Goal: Task Accomplishment & Management: Manage account settings

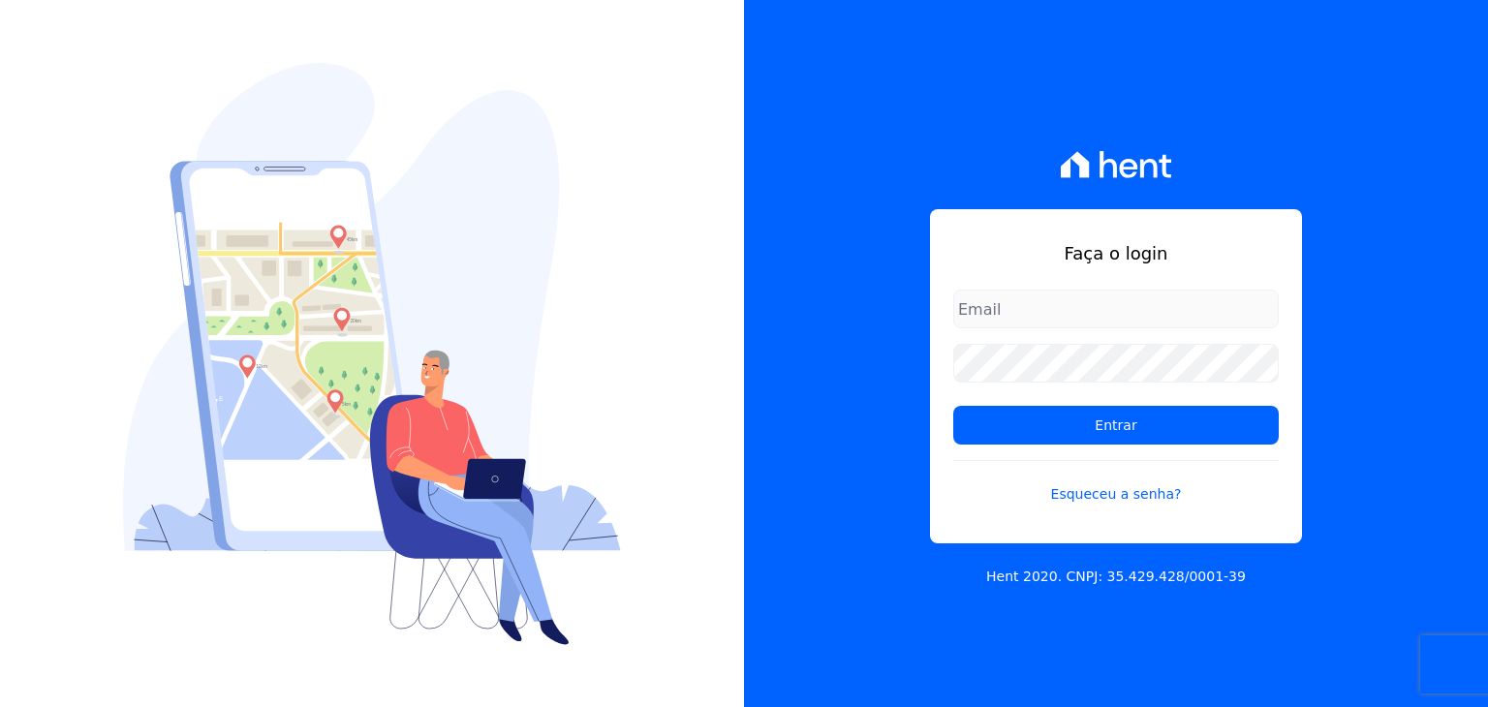
click at [1092, 309] on input "email" at bounding box center [1116, 309] width 326 height 39
type input "[EMAIL_ADDRESS][DOMAIN_NAME]"
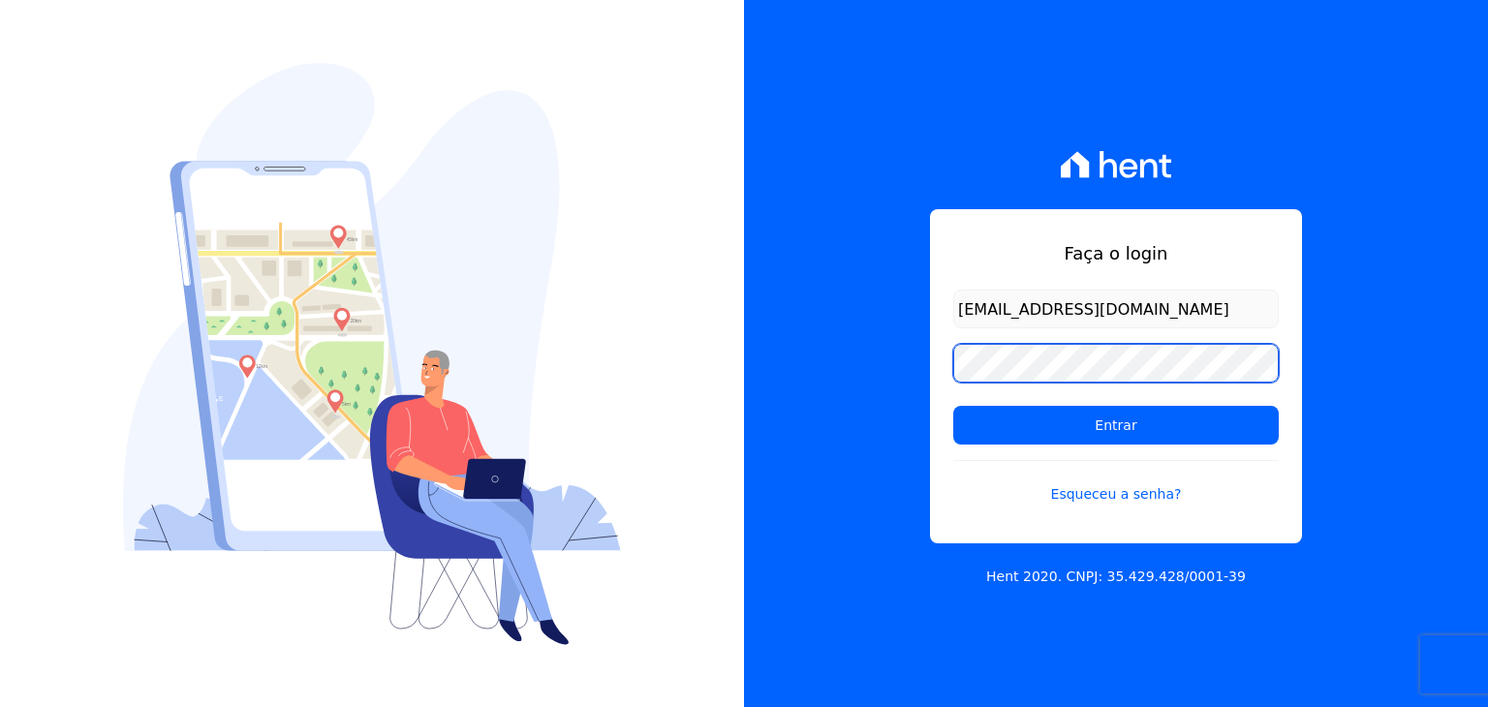
click at [953, 406] on input "Entrar" at bounding box center [1116, 425] width 326 height 39
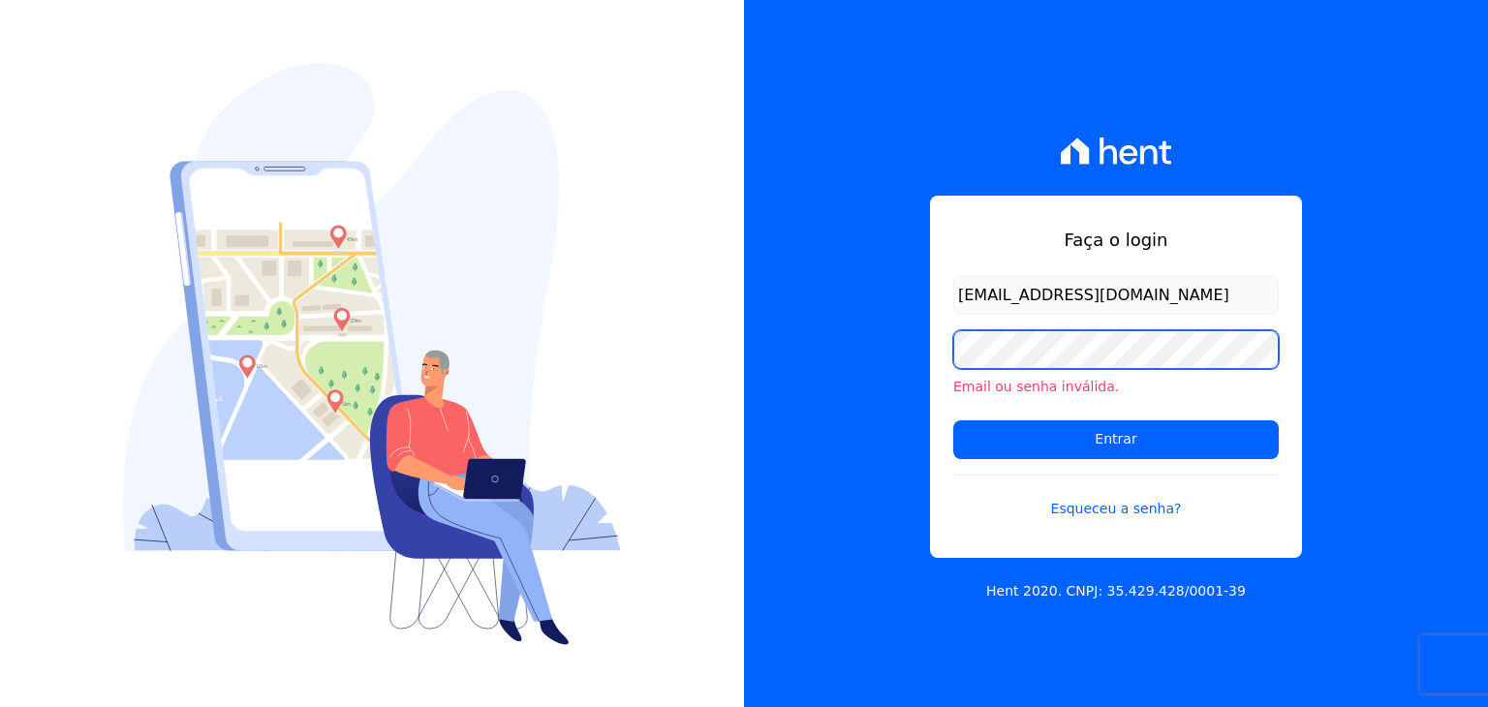
click at [953, 420] on input "Entrar" at bounding box center [1116, 439] width 326 height 39
click at [1112, 506] on link "Esqueceu a senha?" at bounding box center [1116, 497] width 326 height 45
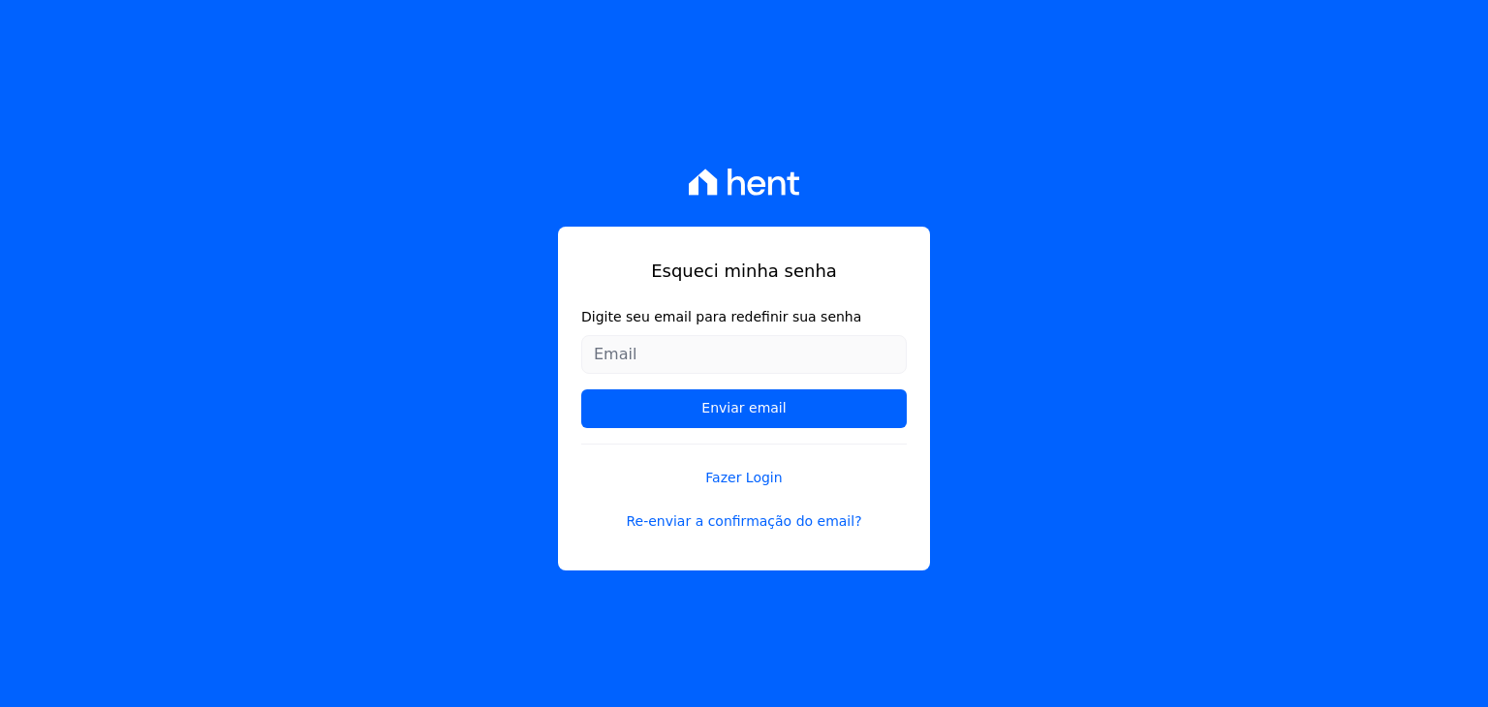
click at [696, 355] on input "Digite seu email para redefinir sua senha" at bounding box center [744, 354] width 326 height 39
type input "[EMAIL_ADDRESS][DOMAIN_NAME]"
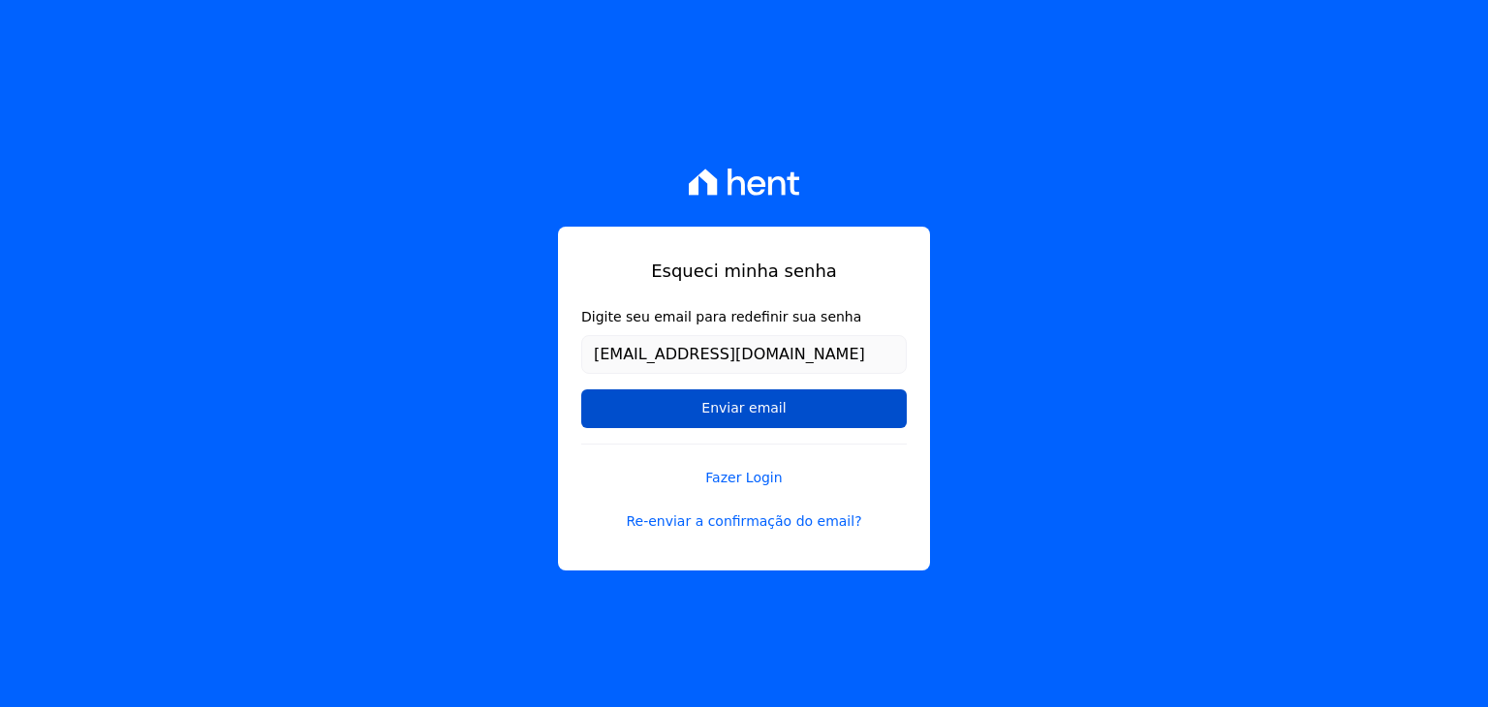
click at [700, 408] on input "Enviar email" at bounding box center [744, 408] width 326 height 39
click at [709, 402] on input "Enviar email" at bounding box center [744, 408] width 326 height 39
click at [708, 402] on input "Enviar email" at bounding box center [744, 408] width 326 height 39
click at [724, 478] on link "Fazer Login" at bounding box center [744, 466] width 326 height 45
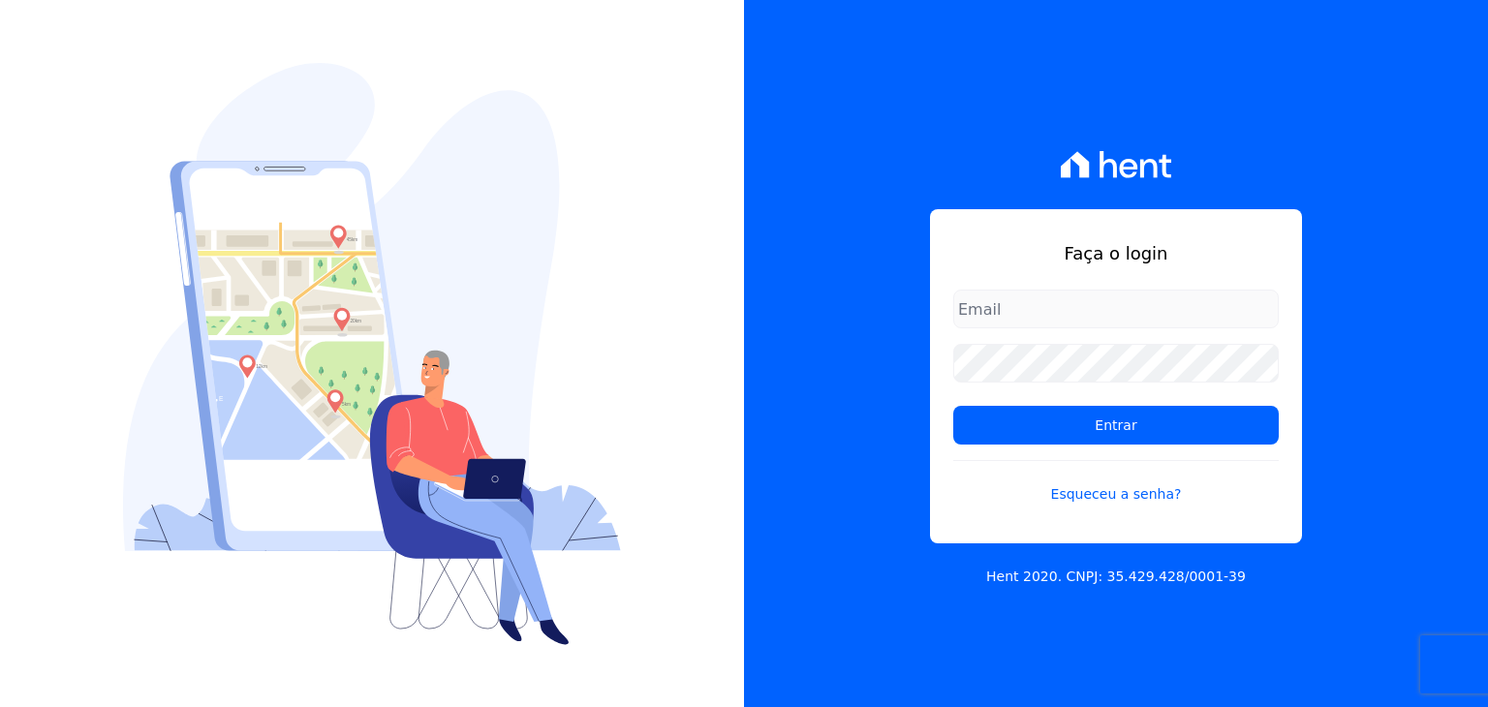
click at [1047, 319] on input "email" at bounding box center [1116, 309] width 326 height 39
drag, startPoint x: 1047, startPoint y: 319, endPoint x: 1060, endPoint y: 327, distance: 15.3
click at [1051, 321] on input "email" at bounding box center [1116, 309] width 326 height 39
drag, startPoint x: 1031, startPoint y: 328, endPoint x: 1037, endPoint y: 314, distance: 15.7
click at [1031, 326] on form "Entrar Esqueceu a senha?" at bounding box center [1116, 409] width 326 height 238
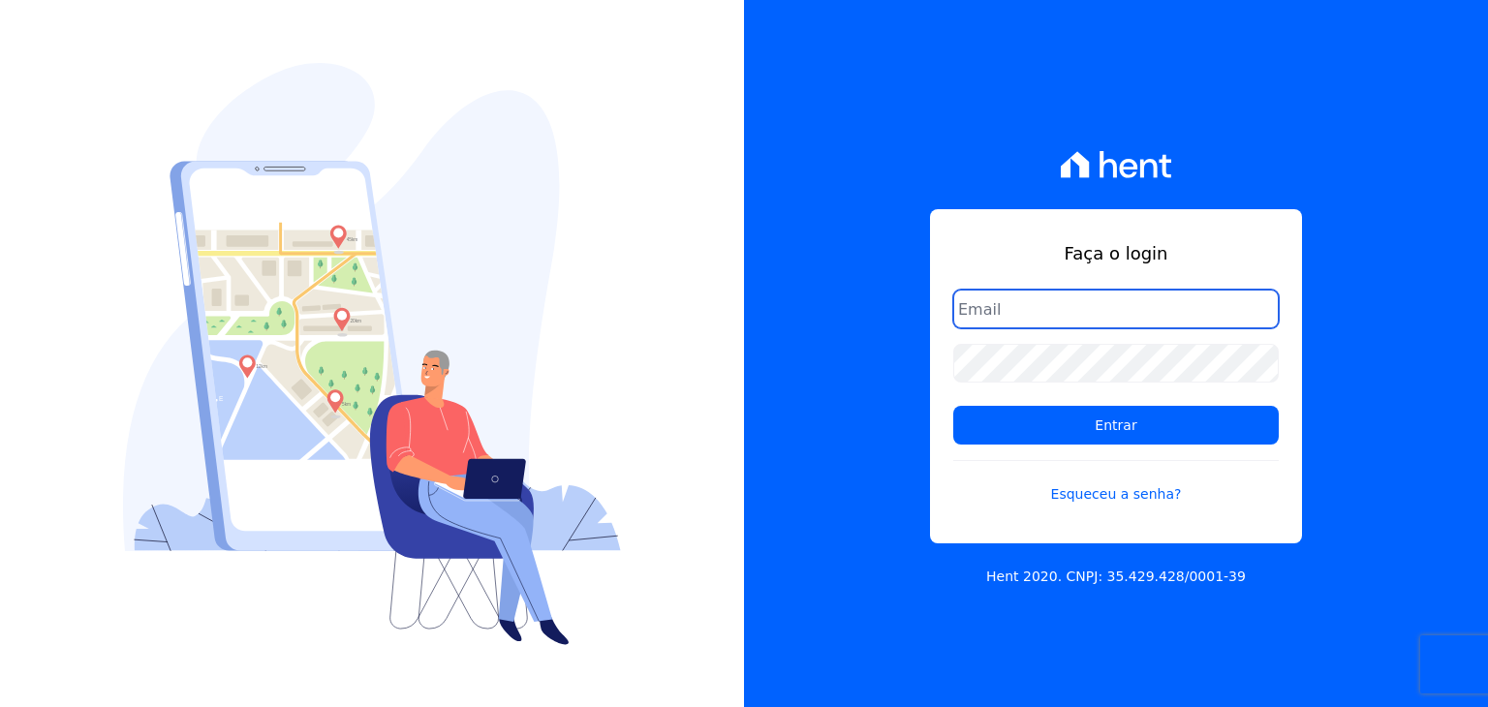
click at [1037, 314] on input "email" at bounding box center [1116, 309] width 326 height 39
type input "[EMAIL_ADDRESS][DOMAIN_NAME]"
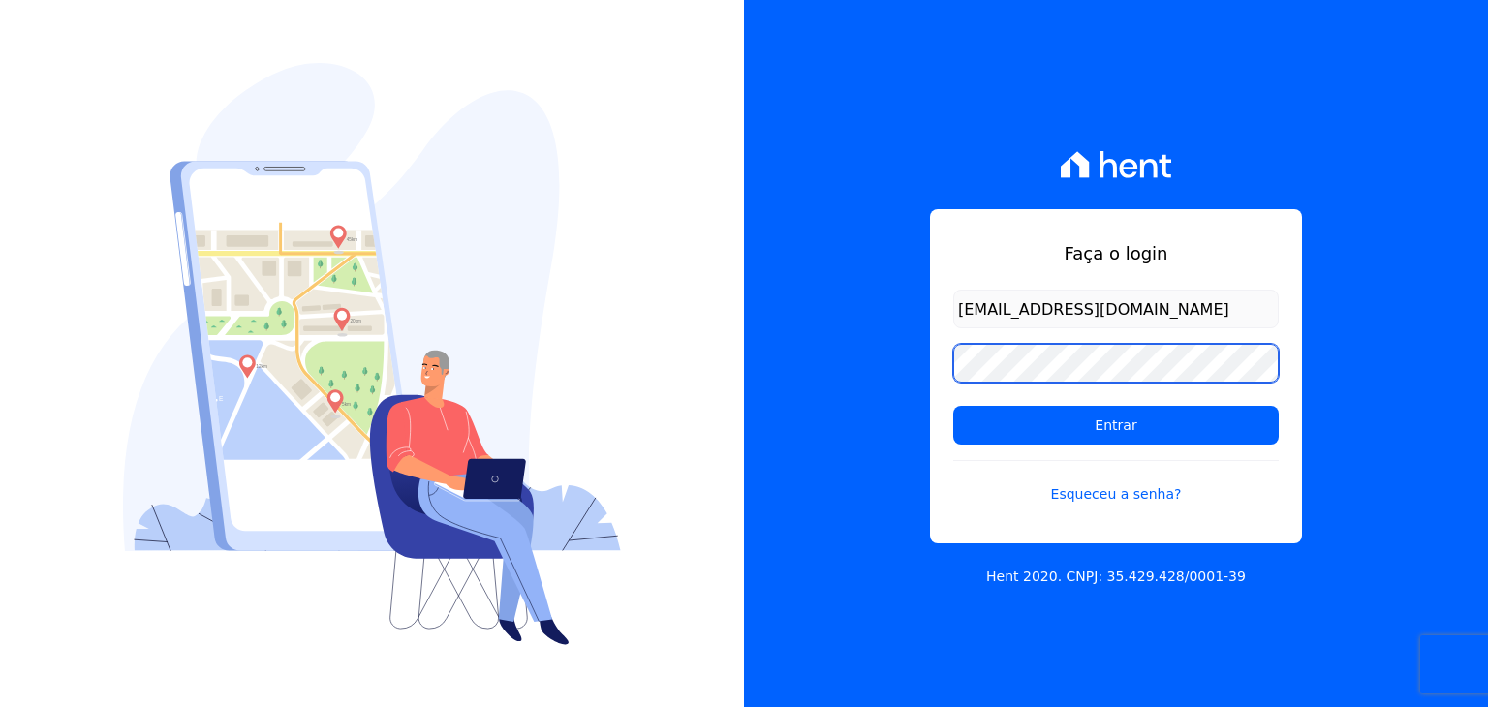
click at [953, 406] on input "Entrar" at bounding box center [1116, 425] width 326 height 39
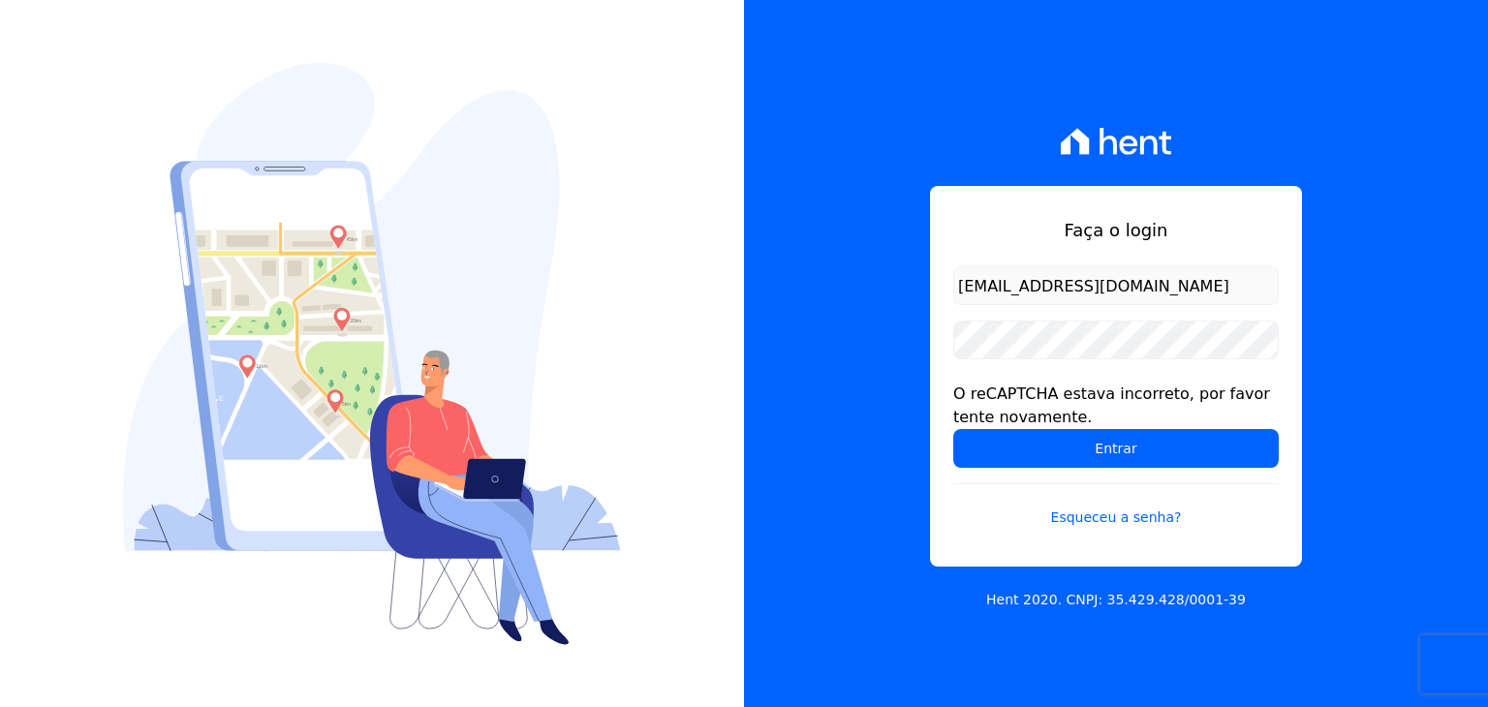
click at [1172, 379] on form "andremfbiun@gmail.com O reCAPTCHA estava incorreto, por favor tente novamente. …" at bounding box center [1116, 408] width 326 height 285
click at [1166, 394] on div "O reCAPTCHA estava incorreto, por favor tente novamente." at bounding box center [1116, 406] width 326 height 47
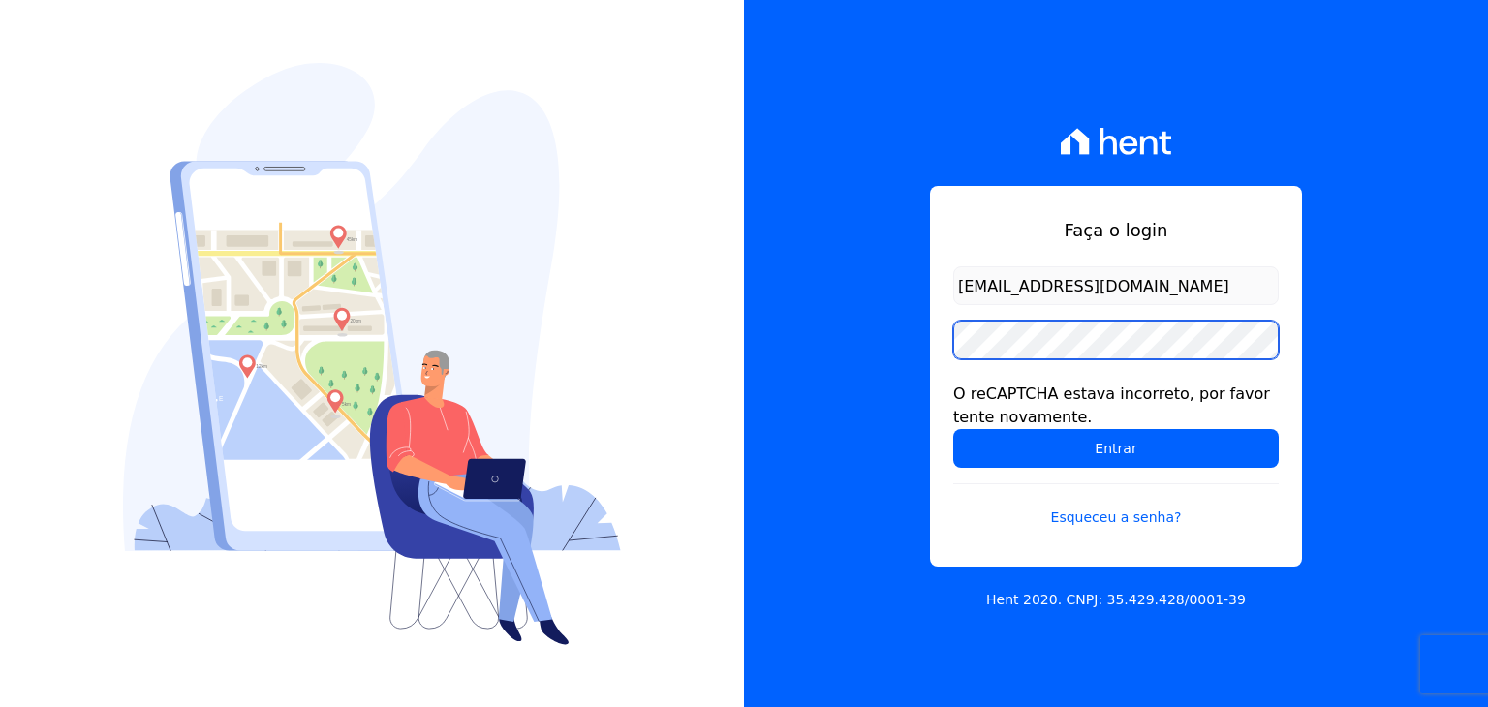
click at [953, 429] on input "Entrar" at bounding box center [1116, 448] width 326 height 39
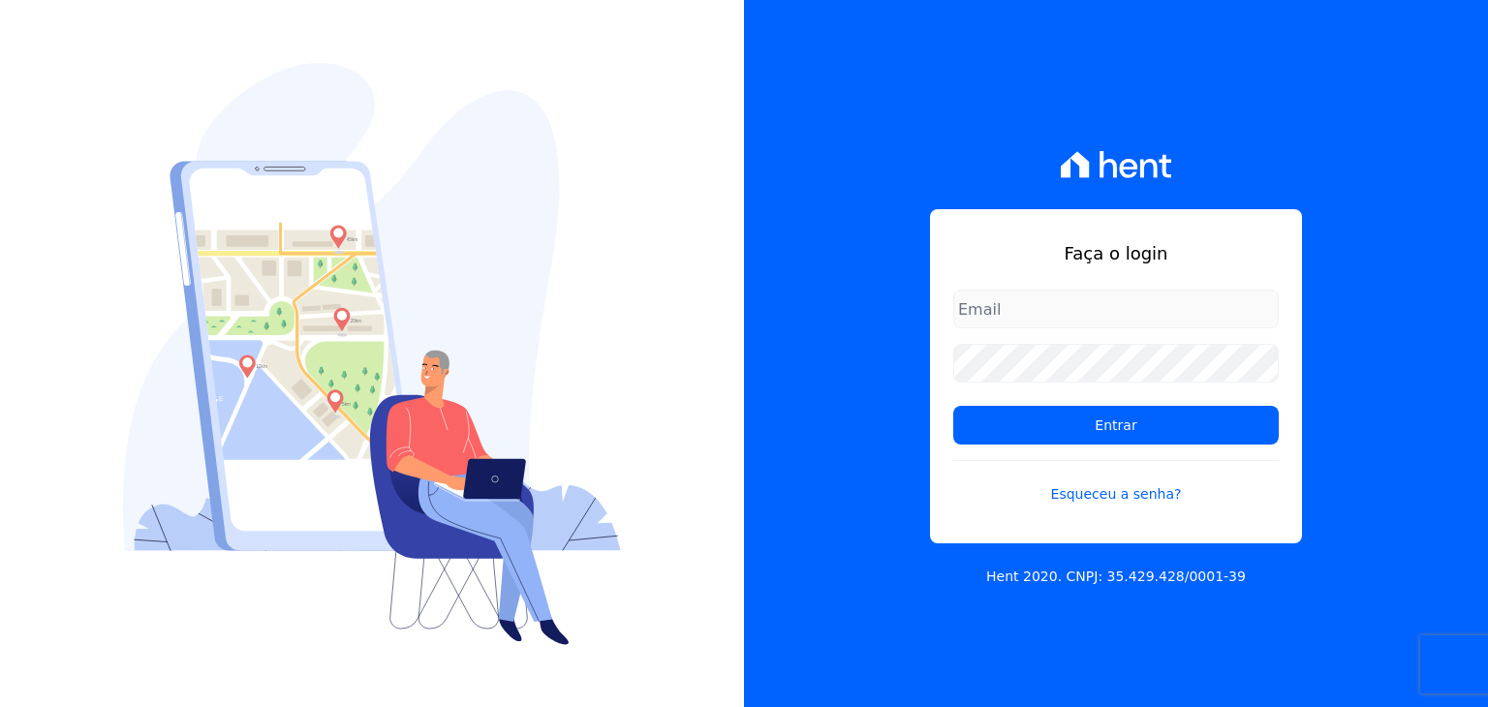
click at [1042, 339] on form "Entrar Esqueceu a senha?" at bounding box center [1116, 409] width 326 height 238
click at [1044, 320] on input "email" at bounding box center [1116, 309] width 326 height 39
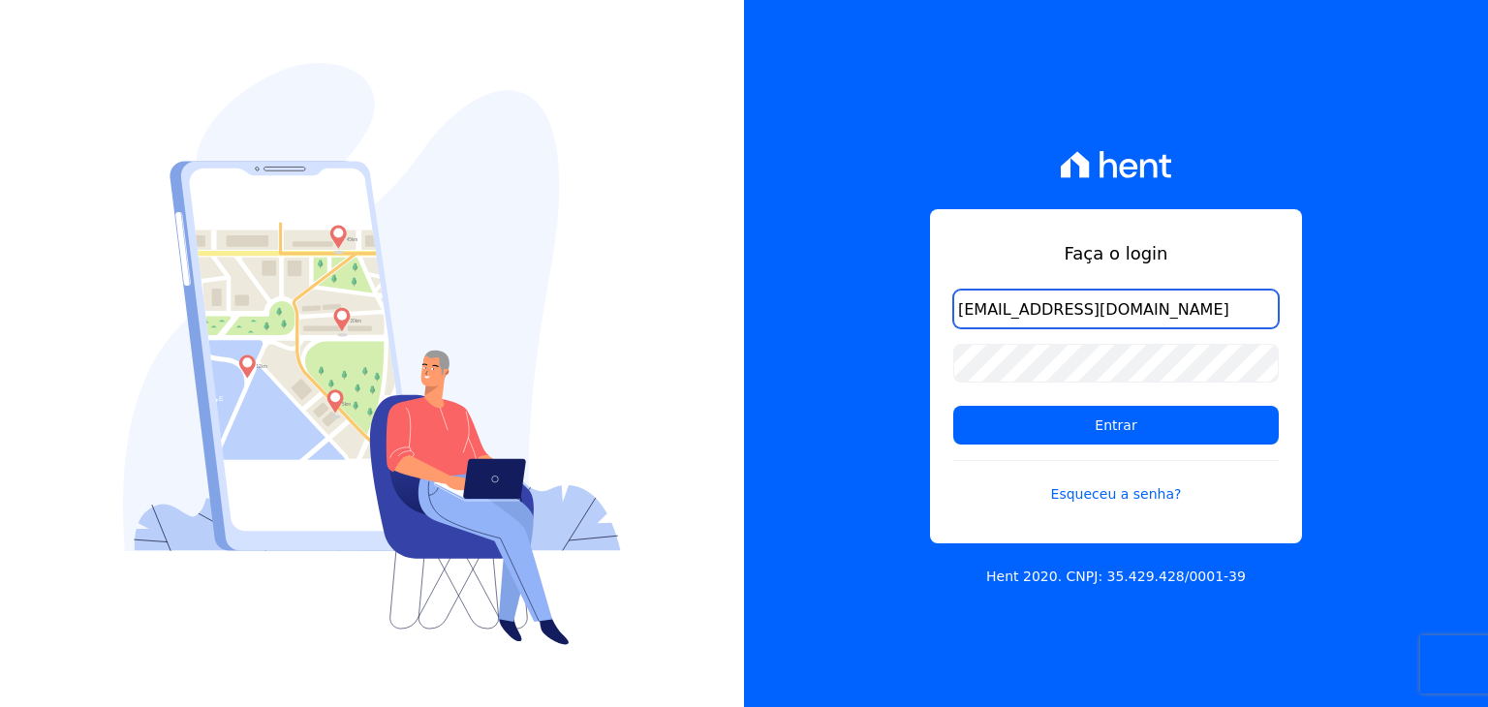
type input "[EMAIL_ADDRESS][DOMAIN_NAME]"
click at [1130, 489] on link "Esqueceu a senha?" at bounding box center [1116, 482] width 326 height 45
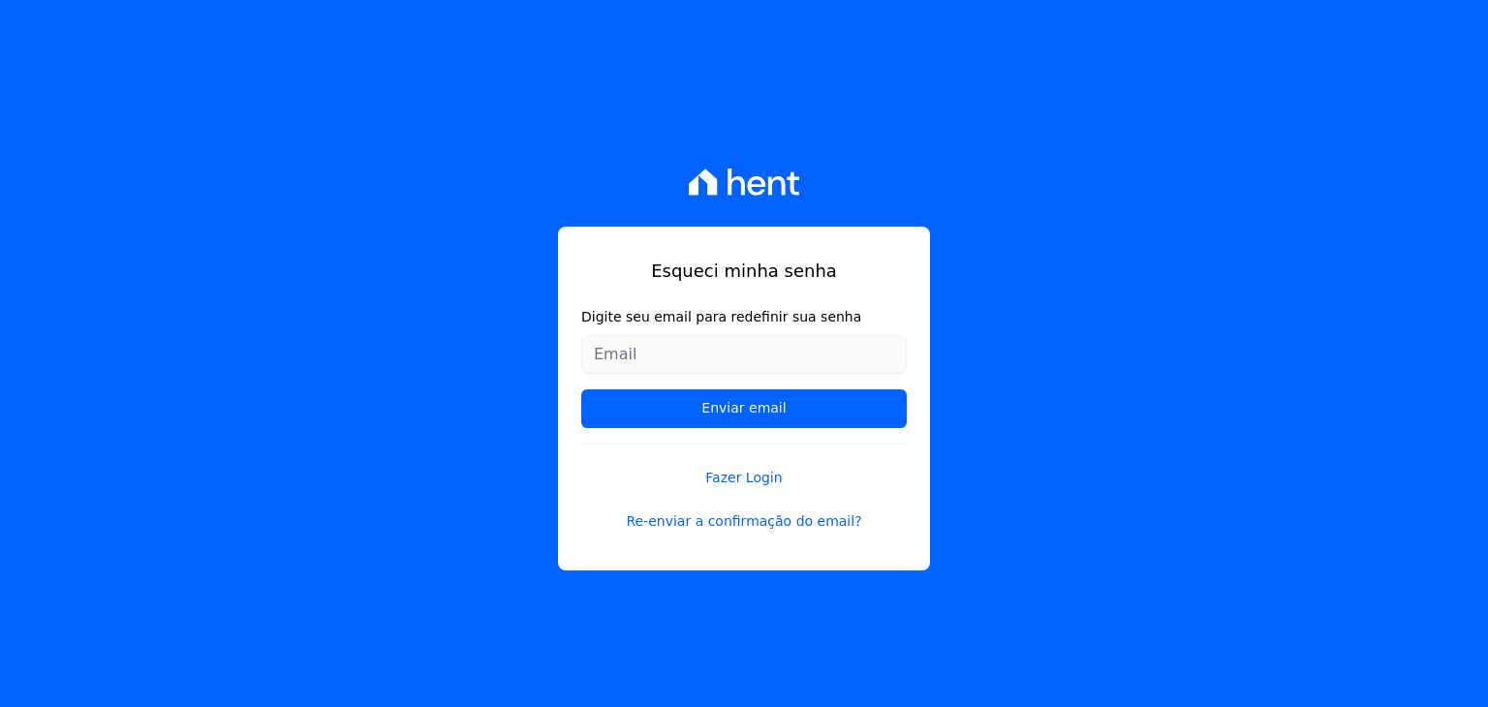
click at [752, 344] on input "Digite seu email para redefinir sua senha" at bounding box center [744, 354] width 326 height 39
click at [1154, 434] on div "Esqueci minha senha Digite seu email para redefinir sua senha ANDREMFBIUN@GMAIL…" at bounding box center [744, 353] width 1488 height 707
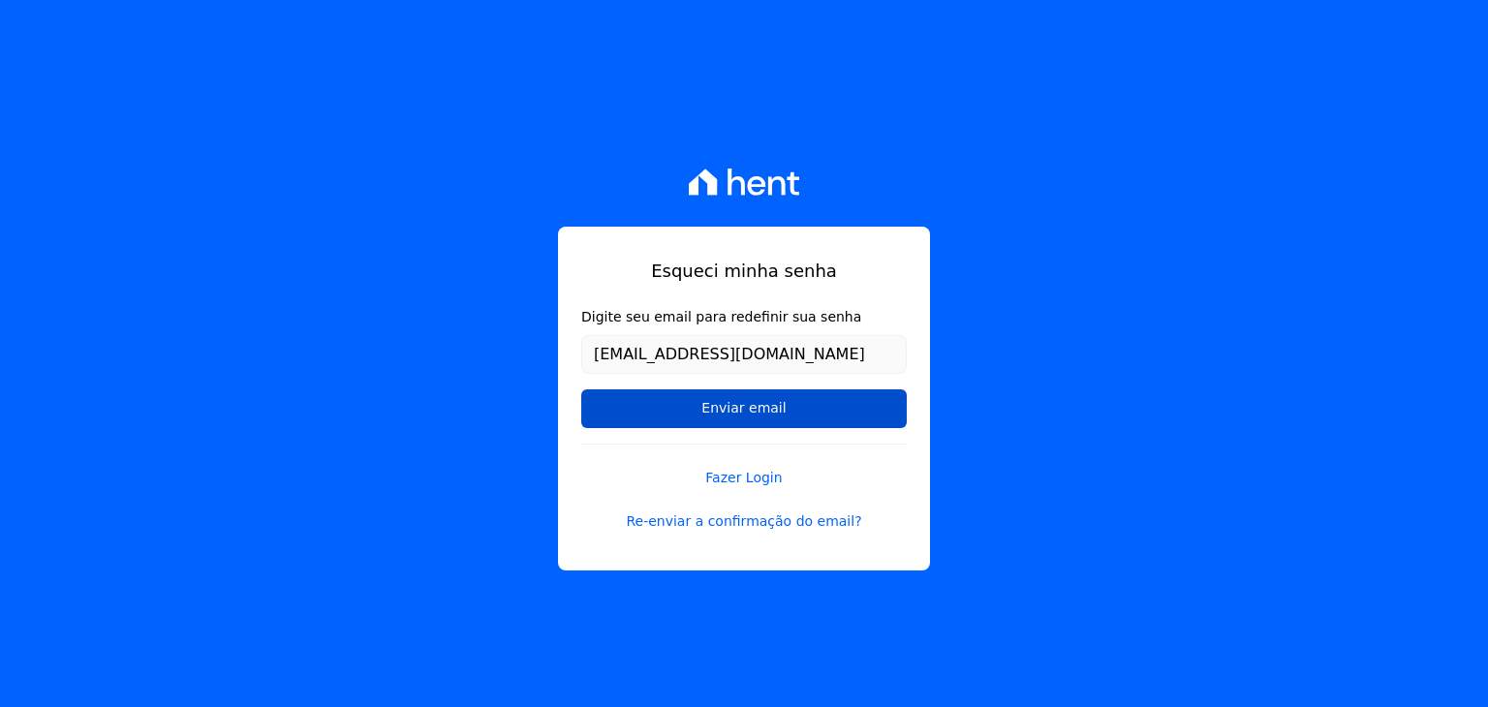
click at [747, 412] on input "Enviar email" at bounding box center [744, 408] width 326 height 39
click at [732, 408] on input "Enviar email" at bounding box center [744, 408] width 326 height 39
click at [729, 399] on input "Enviar email" at bounding box center [744, 408] width 326 height 39
click at [728, 399] on input "Enviar email" at bounding box center [744, 408] width 326 height 39
click at [689, 402] on input "Enviar email" at bounding box center [744, 408] width 326 height 39
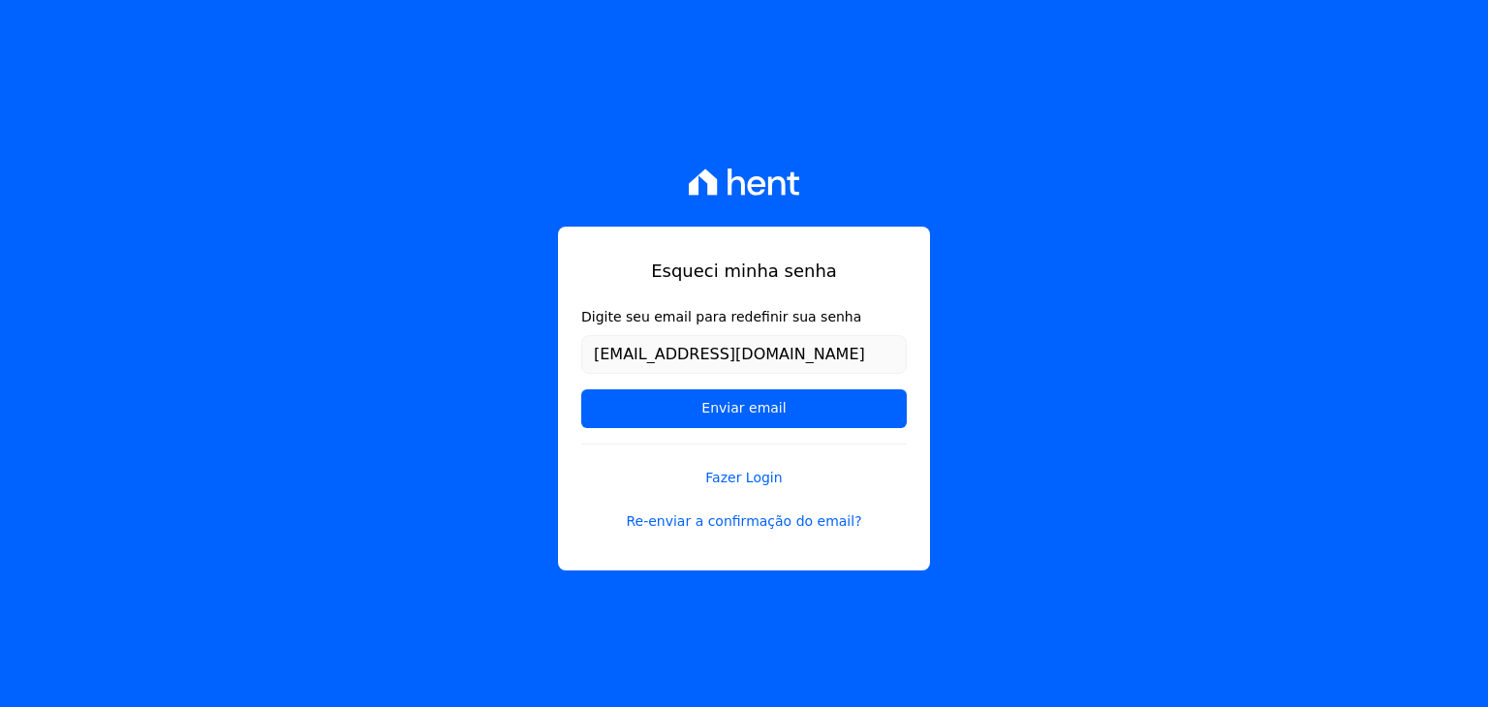
click at [927, 339] on div "Esqueci minha senha Digite seu email para redefinir sua senha ANDREMFBIUN@GMAIL…" at bounding box center [744, 399] width 372 height 344
click at [782, 349] on input "ANDREMFBIUN@GMAIL.COM" at bounding box center [744, 354] width 326 height 39
click at [805, 352] on input "ANDREMFBIUN@GMAIL.COM" at bounding box center [744, 354] width 326 height 39
click at [581, 389] on input "Enviar email" at bounding box center [744, 408] width 326 height 39
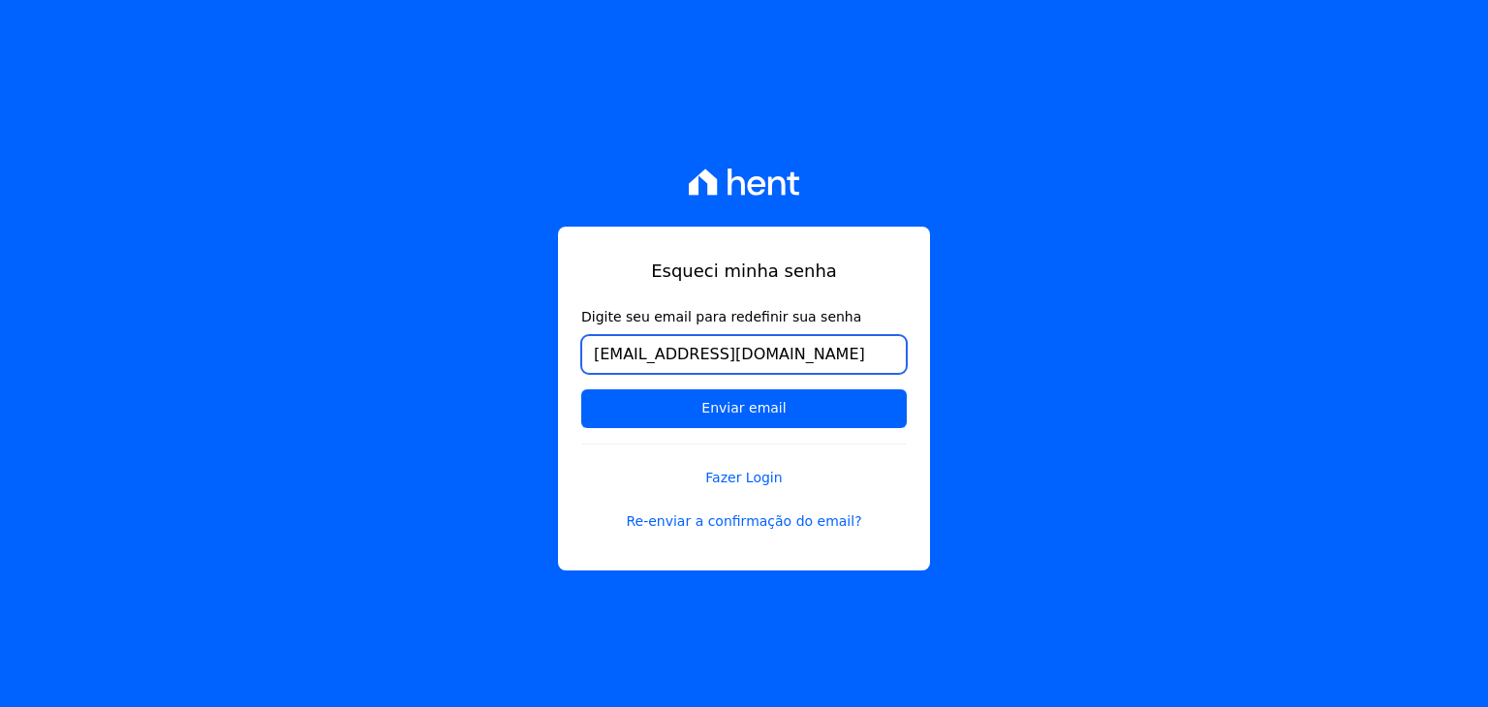
click at [581, 389] on input "Enviar email" at bounding box center [744, 408] width 326 height 39
type input "[EMAIL_ADDRESS][DOMAIN_NAME]"
click at [701, 427] on form "Digite seu email para redefinir sua senha andremfbiun@gmail.com Enviar email" at bounding box center [744, 375] width 326 height 137
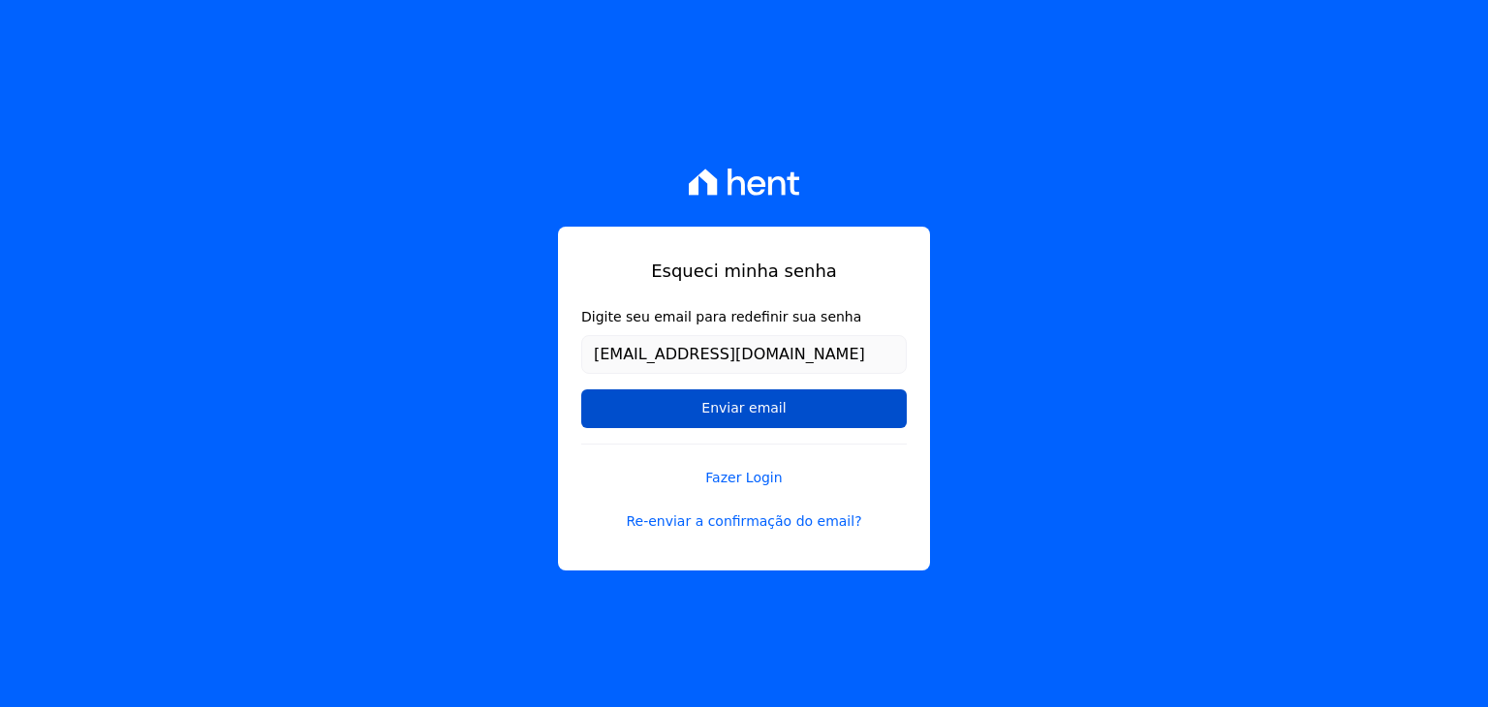
click at [713, 415] on input "Enviar email" at bounding box center [744, 408] width 326 height 39
click at [740, 471] on link "Fazer Login" at bounding box center [744, 466] width 326 height 45
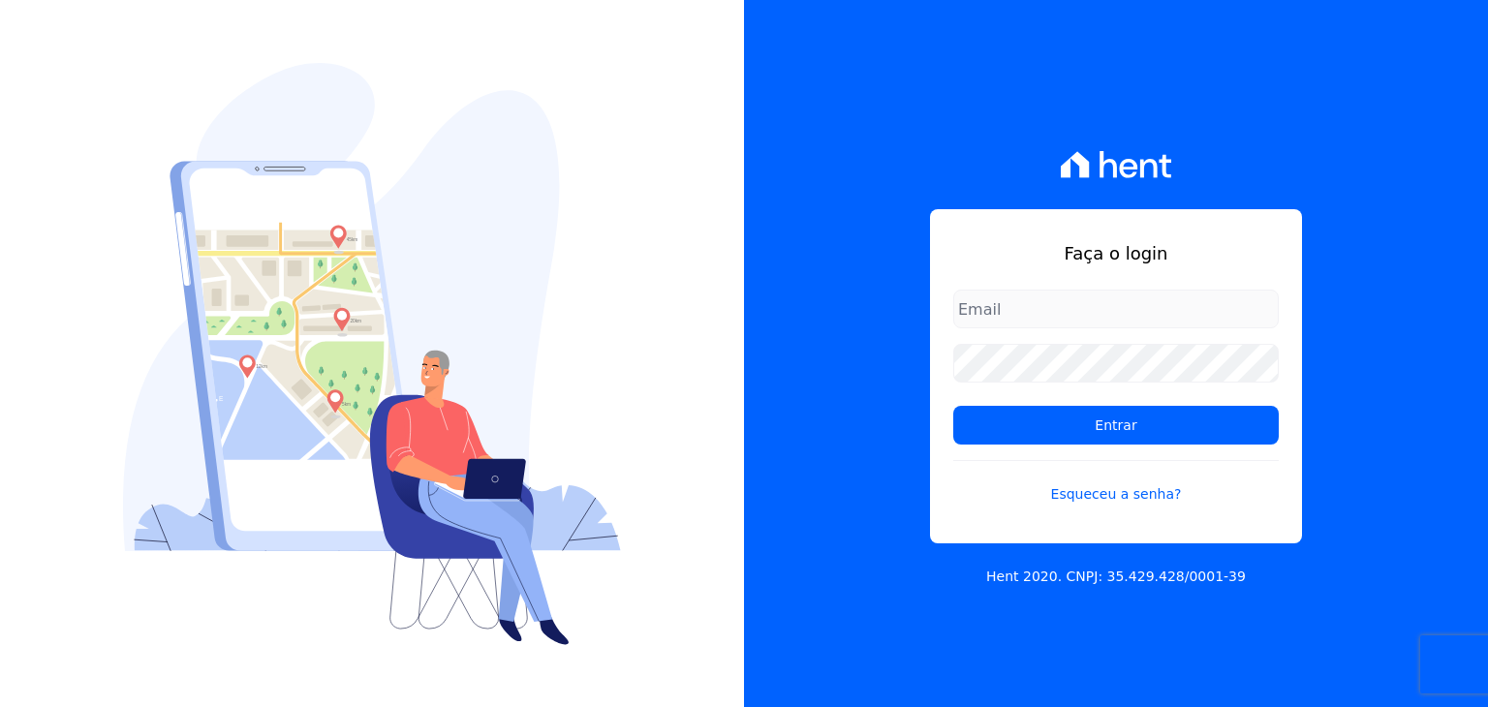
click at [1050, 297] on input "email" at bounding box center [1116, 309] width 326 height 39
type input "[EMAIL_ADDRESS][DOMAIN_NAME]"
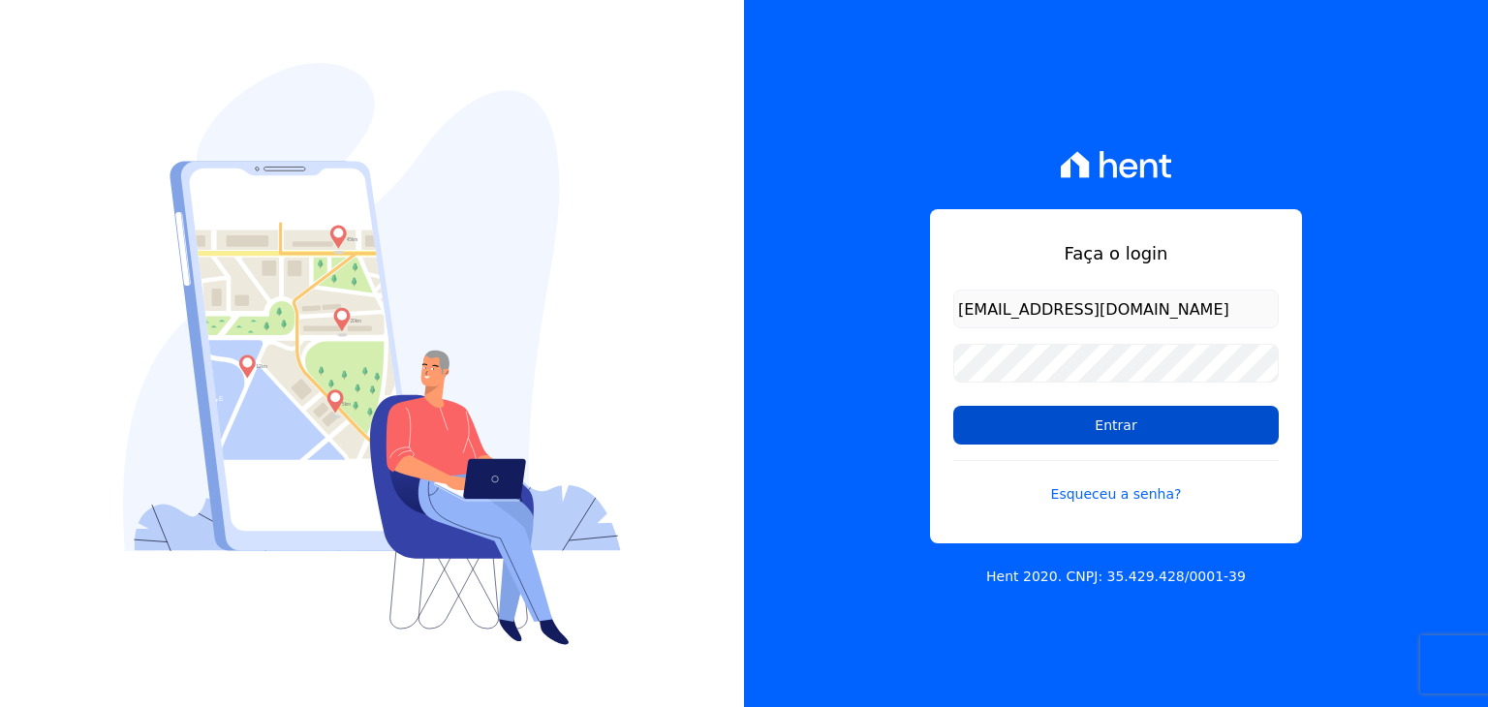
click at [1102, 419] on input "Entrar" at bounding box center [1116, 425] width 326 height 39
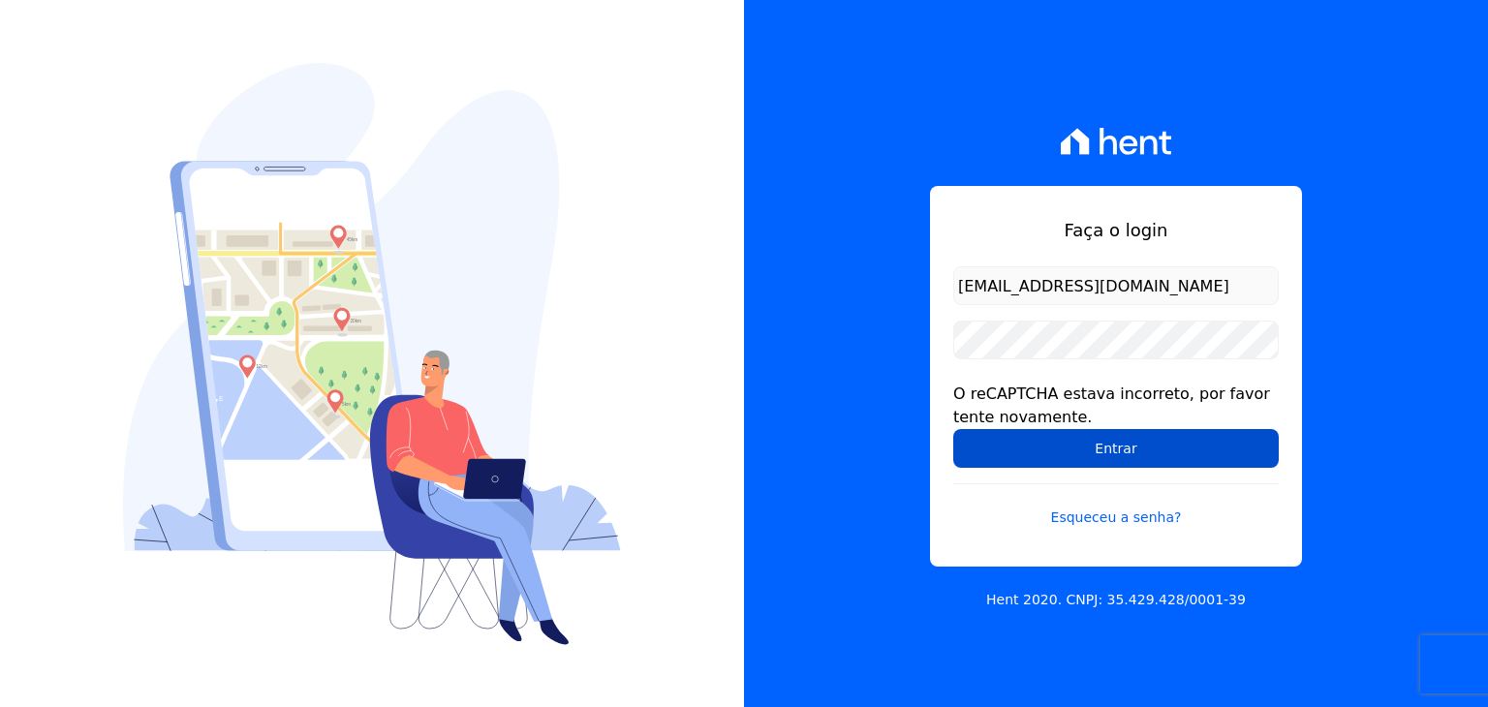
click at [1081, 462] on input "Entrar" at bounding box center [1116, 448] width 326 height 39
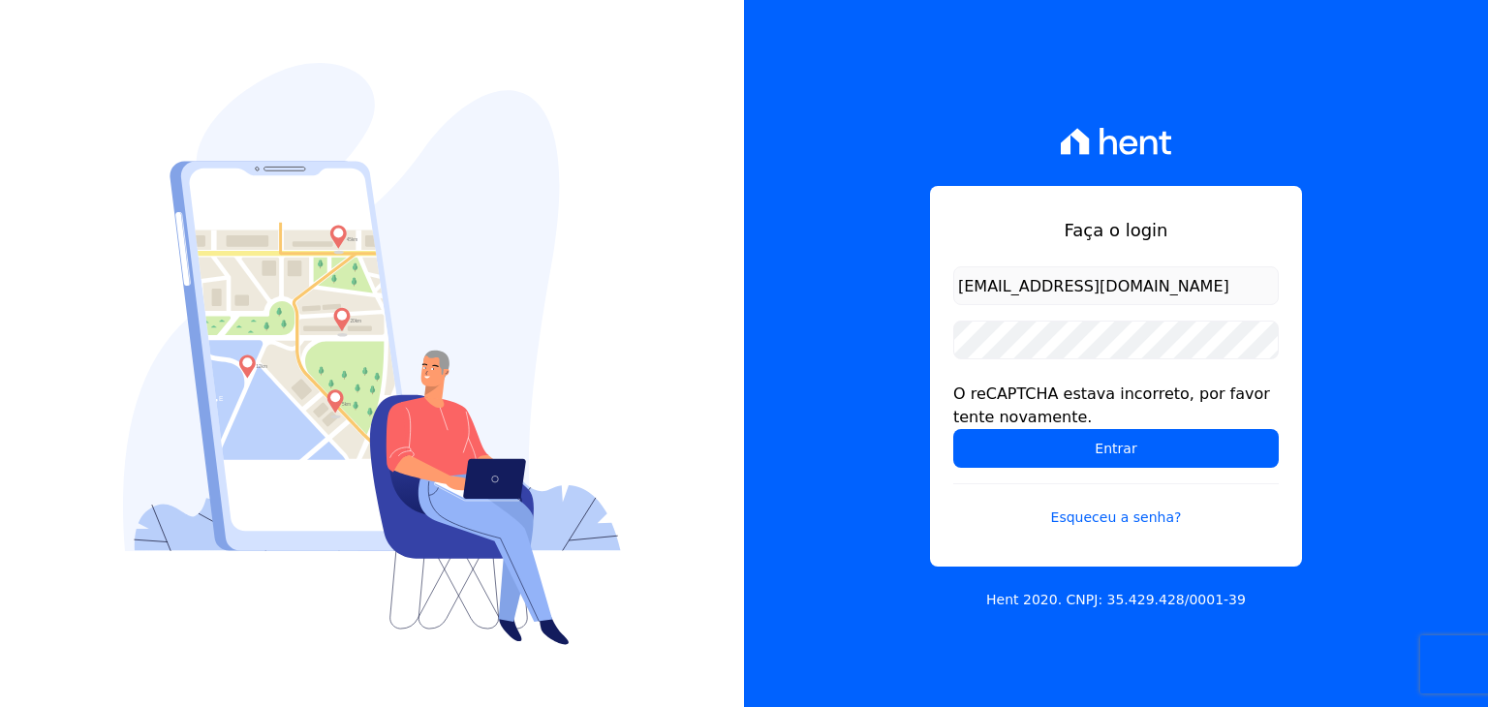
click at [1087, 454] on input "Entrar" at bounding box center [1116, 448] width 326 height 39
click at [953, 429] on input "Entrar" at bounding box center [1116, 448] width 326 height 39
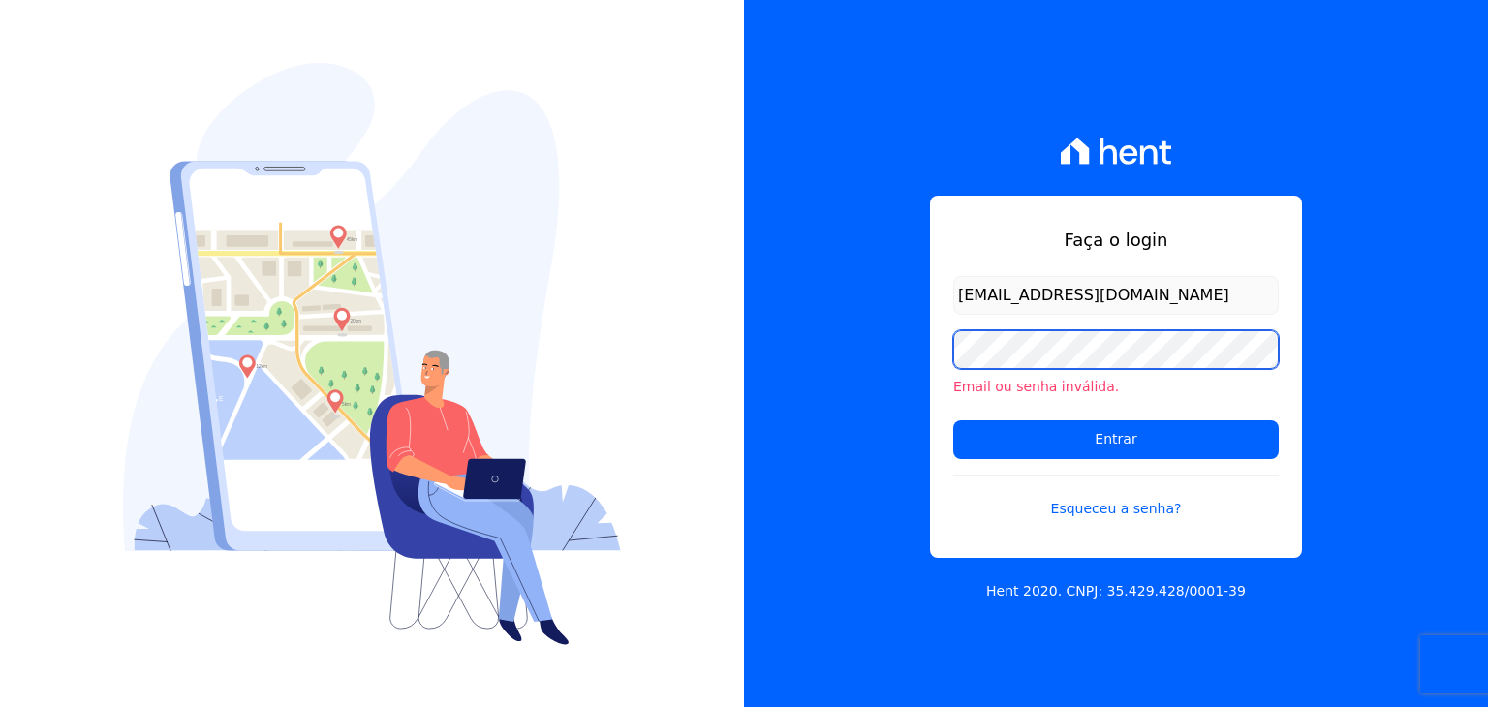
click at [953, 420] on input "Entrar" at bounding box center [1116, 439] width 326 height 39
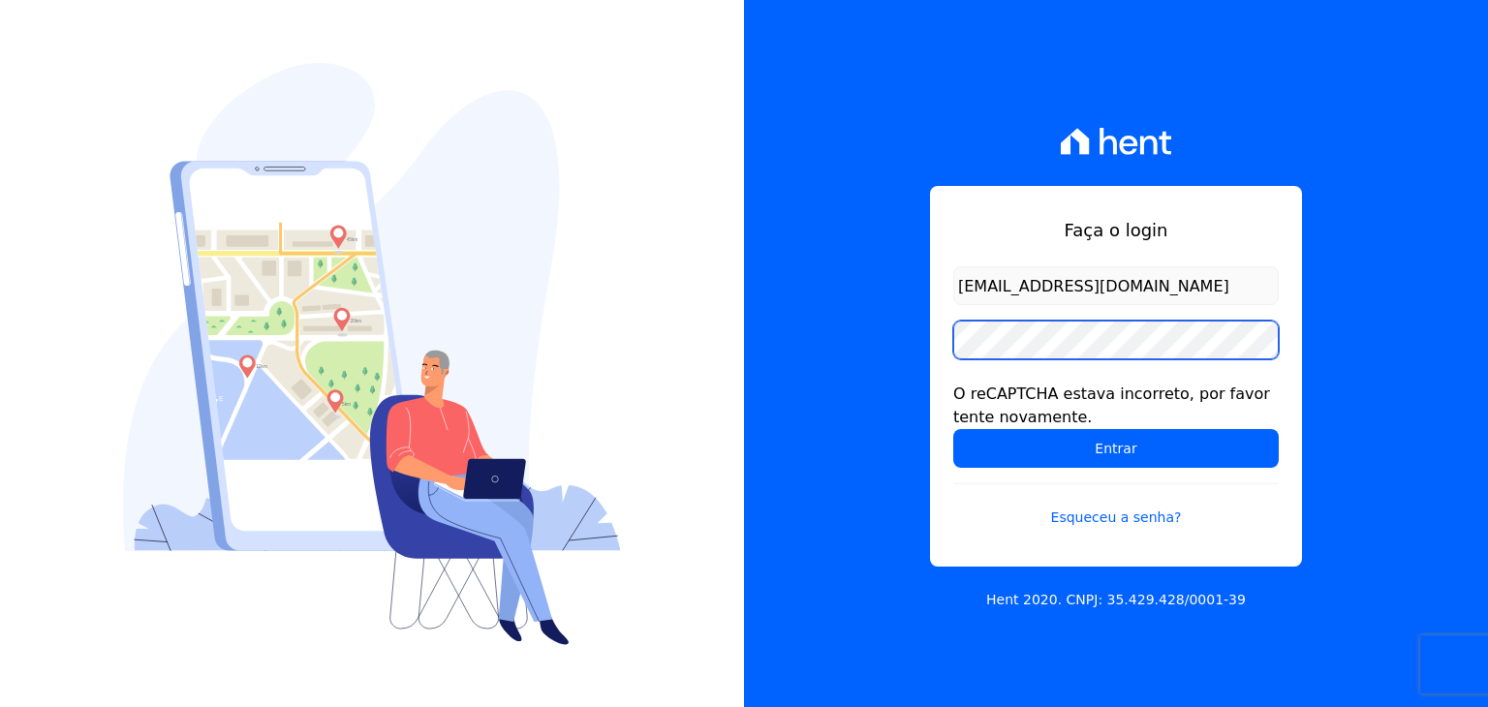
click at [953, 429] on input "Entrar" at bounding box center [1116, 448] width 326 height 39
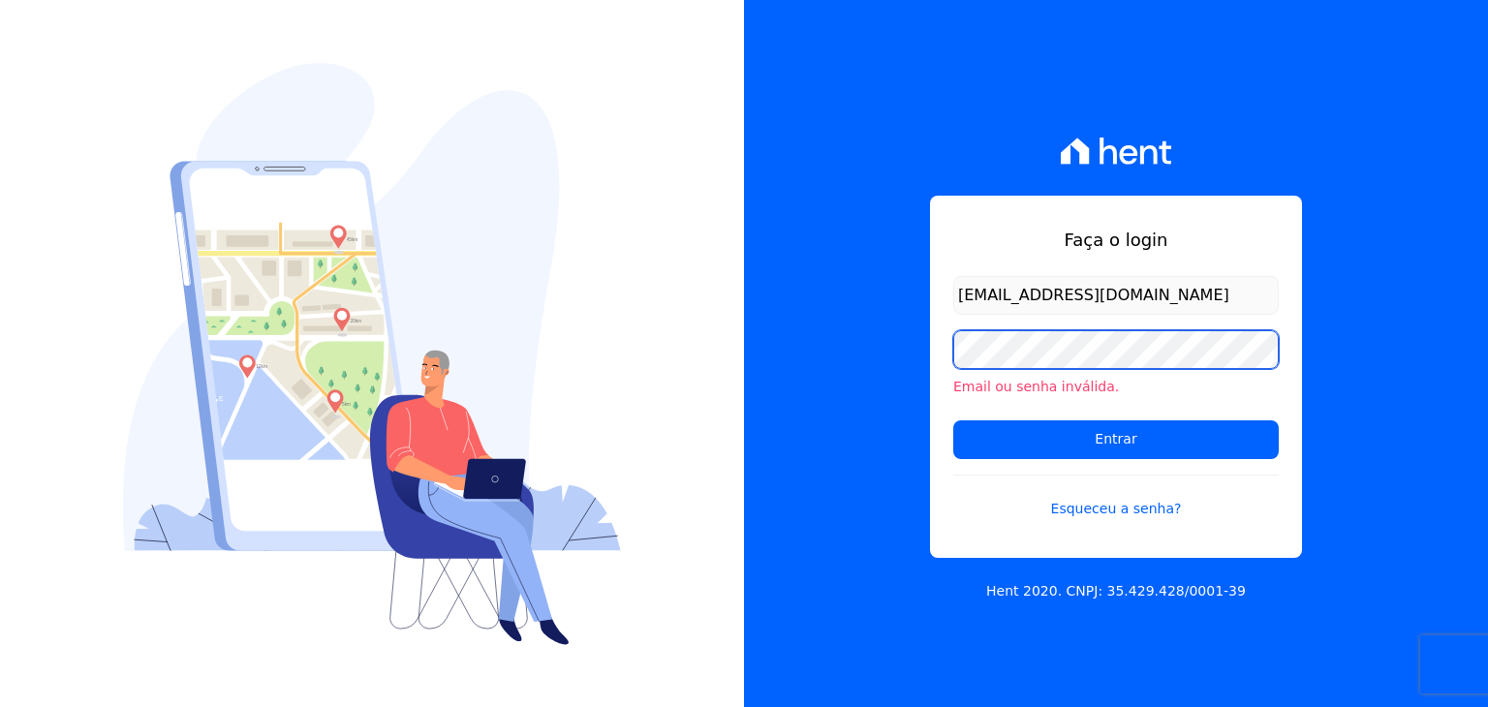
click at [953, 420] on input "Entrar" at bounding box center [1116, 439] width 326 height 39
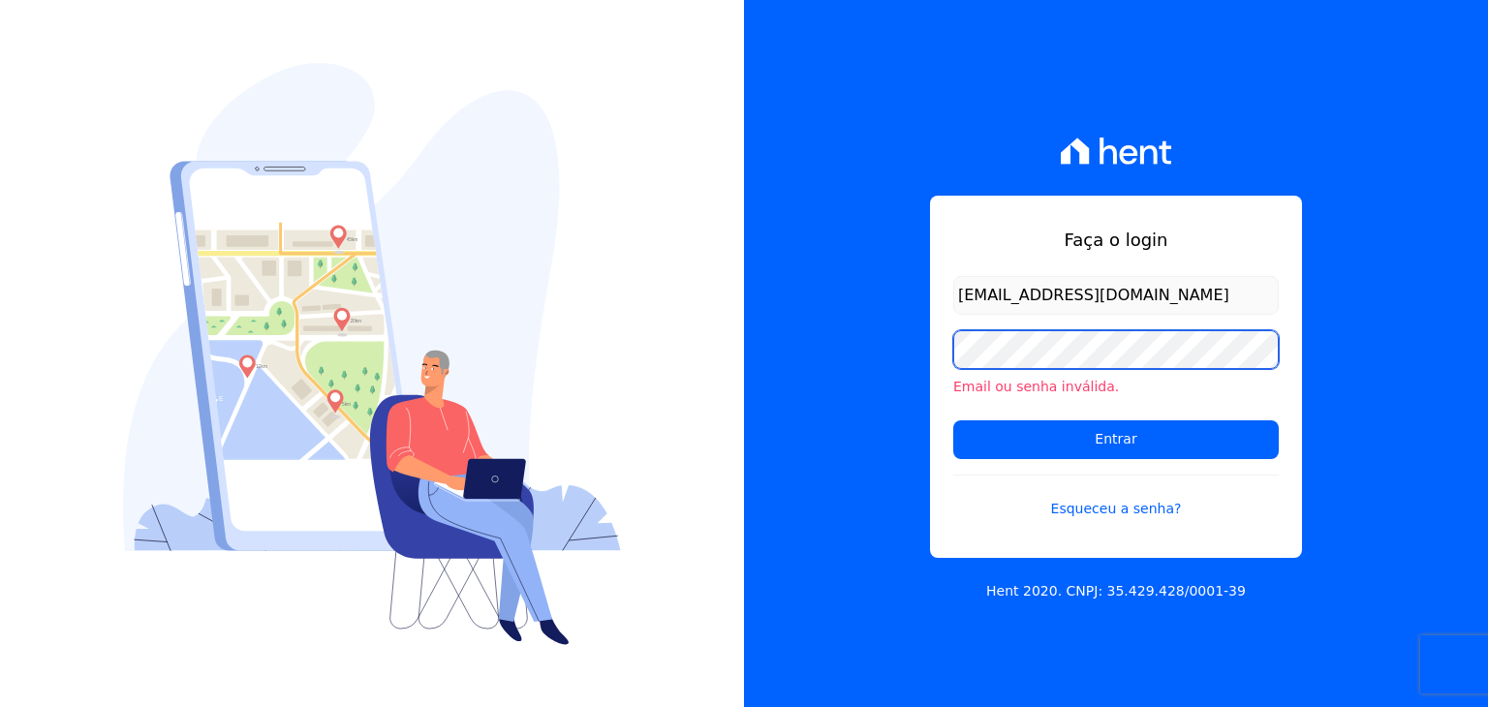
click at [953, 420] on input "Entrar" at bounding box center [1116, 439] width 326 height 39
click at [1117, 516] on link "Esqueceu a senha?" at bounding box center [1116, 497] width 326 height 45
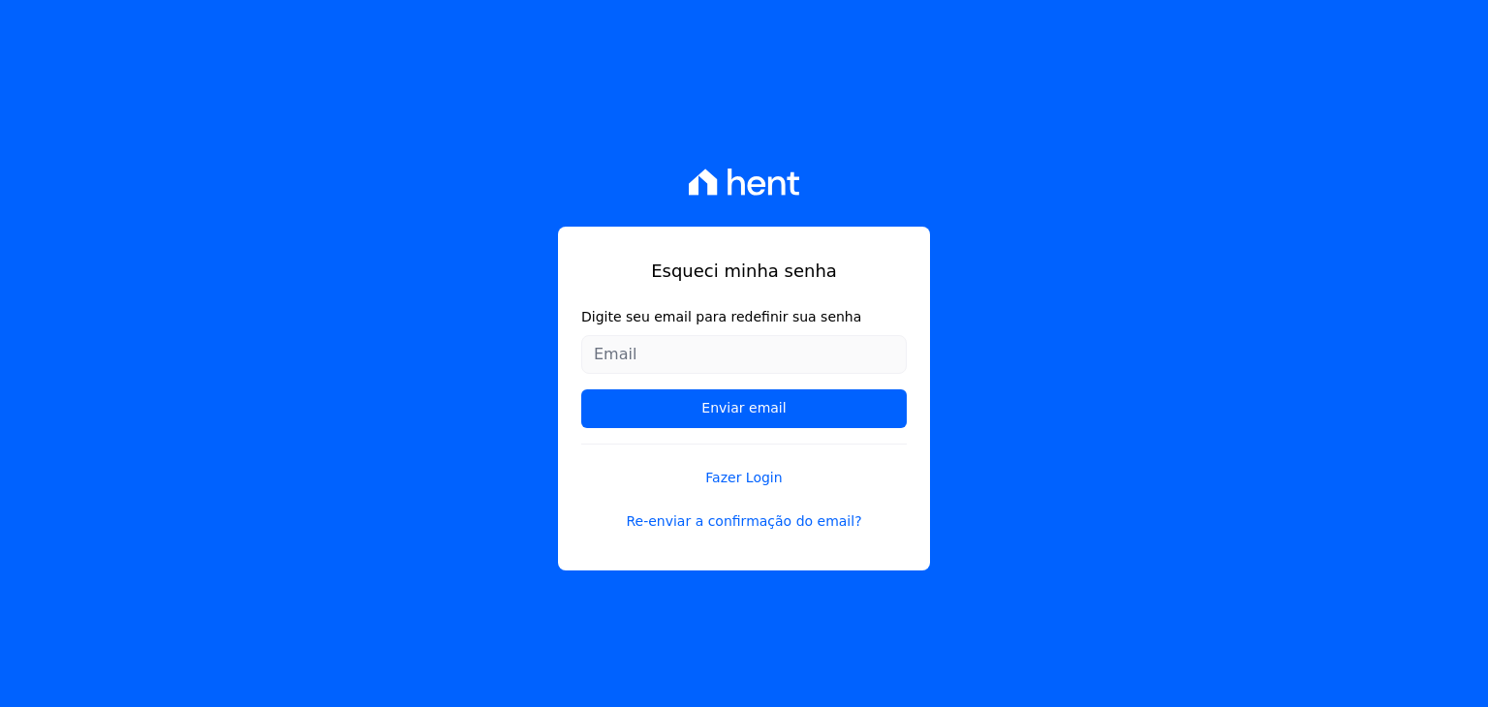
click at [690, 336] on input "Digite seu email para redefinir sua senha" at bounding box center [744, 354] width 326 height 39
type input "[EMAIL_ADDRESS][DOMAIN_NAME]"
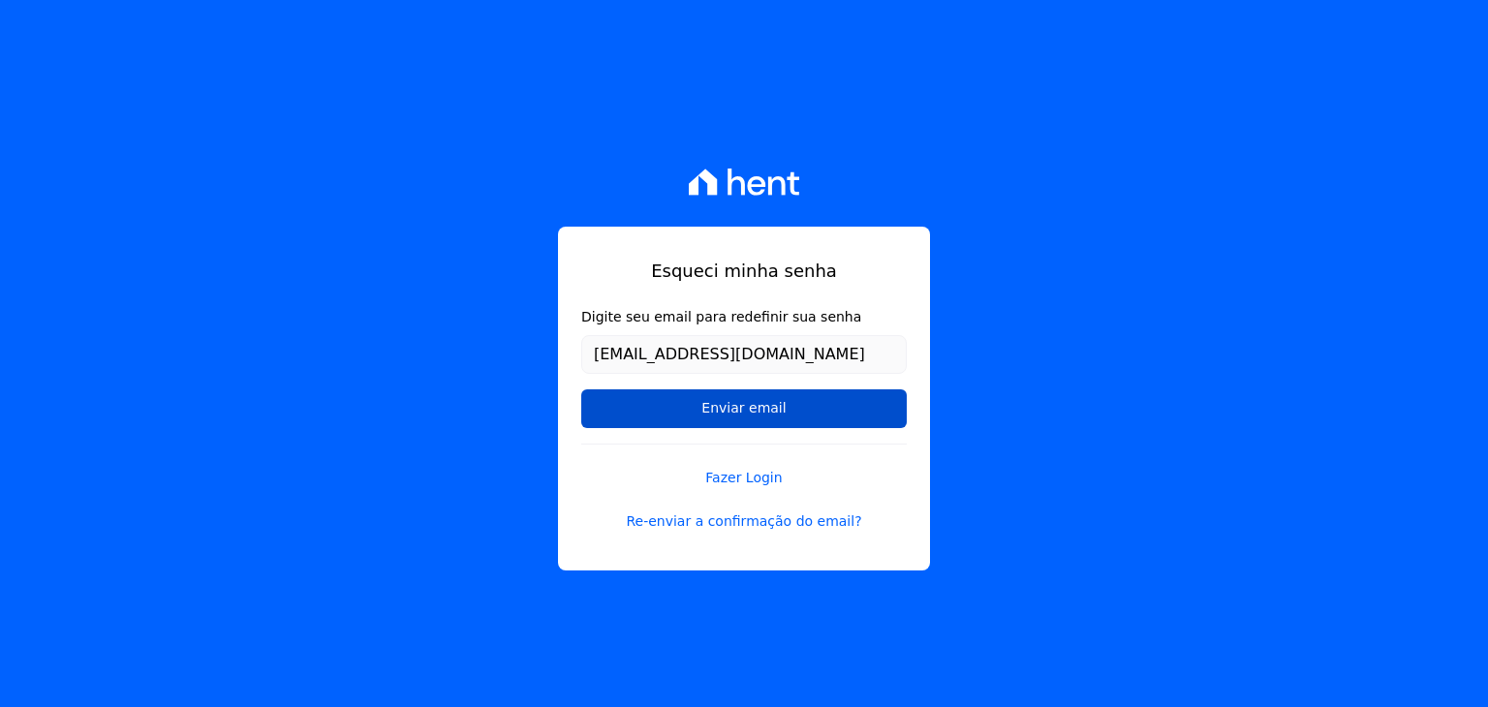
click at [695, 419] on input "Enviar email" at bounding box center [744, 408] width 326 height 39
click at [698, 418] on input "Enviar email" at bounding box center [744, 408] width 326 height 39
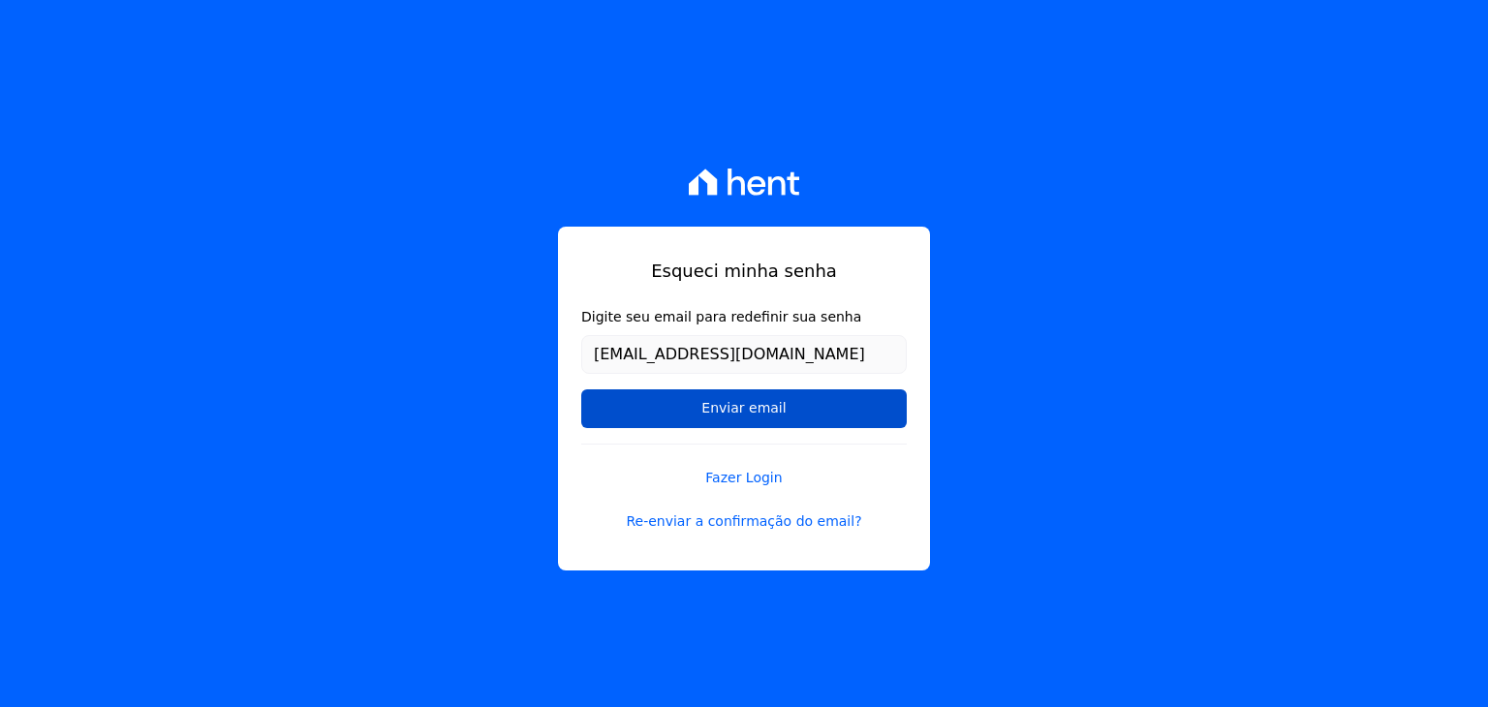
click at [698, 418] on input "Enviar email" at bounding box center [744, 408] width 326 height 39
